Goal: Information Seeking & Learning: Learn about a topic

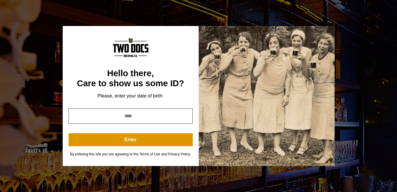
click at [128, 117] on input "year" at bounding box center [131, 116] width 124 height 15
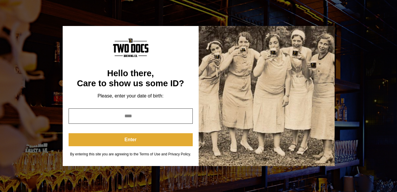
type input "****"
click at [142, 141] on button "Enter" at bounding box center [131, 139] width 124 height 13
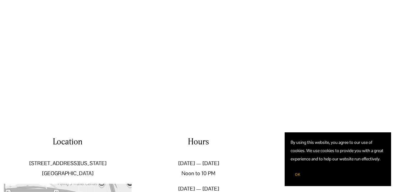
scroll to position [877, 0]
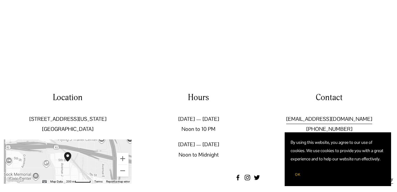
click at [299, 176] on span "OK" at bounding box center [297, 174] width 5 height 5
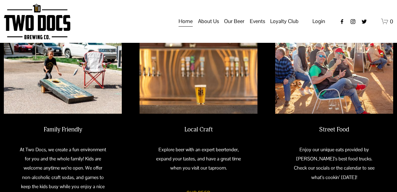
scroll to position [0, 0]
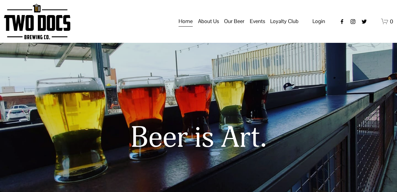
click at [0, 0] on span "Our Mission" at bounding box center [0, 0] width 0 height 0
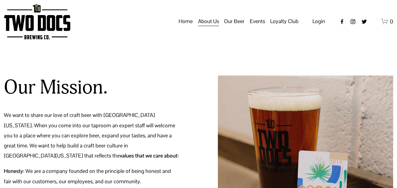
click at [53, 131] on p "We want to share our love of craft beer with [GEOGRAPHIC_DATA][US_STATE]. When …" at bounding box center [91, 135] width 175 height 51
click at [86, 129] on p "We want to share our love of craft beer with [GEOGRAPHIC_DATA][US_STATE]. When …" at bounding box center [91, 135] width 175 height 51
click at [92, 144] on p "We want to share our love of craft beer with [GEOGRAPHIC_DATA][US_STATE]. When …" at bounding box center [91, 135] width 175 height 51
